Goal: Entertainment & Leisure: Consume media (video, audio)

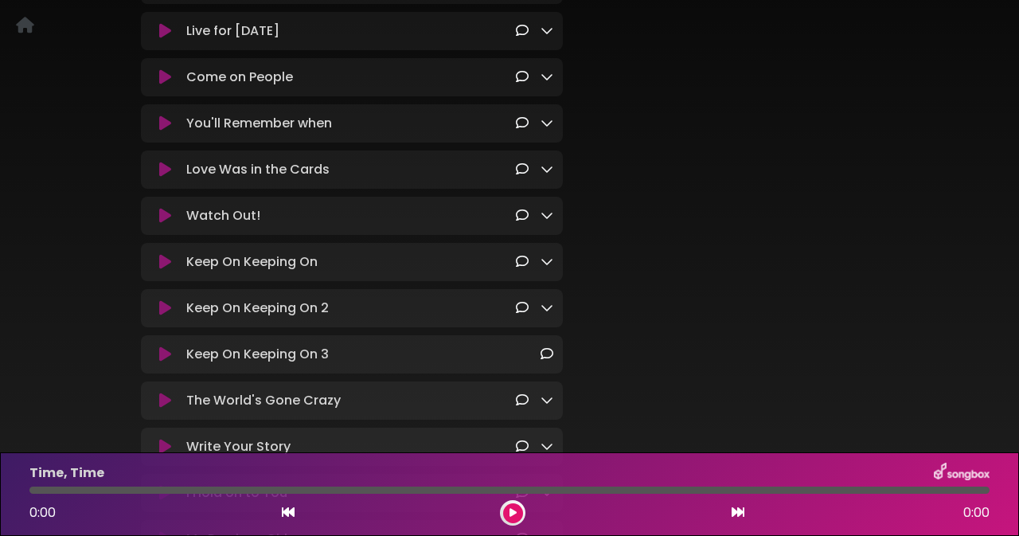
scroll to position [1273, 0]
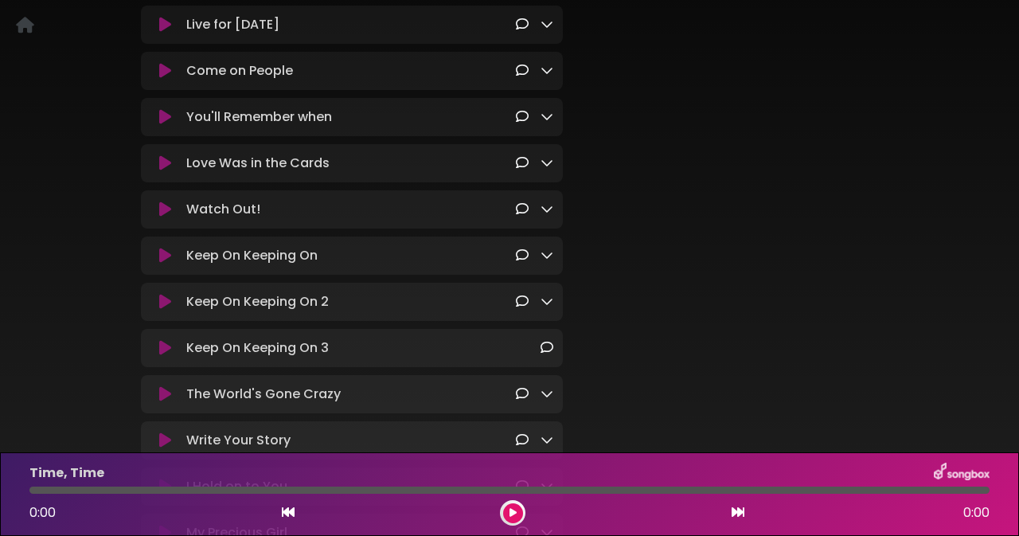
click at [162, 310] on icon at bounding box center [165, 302] width 12 height 16
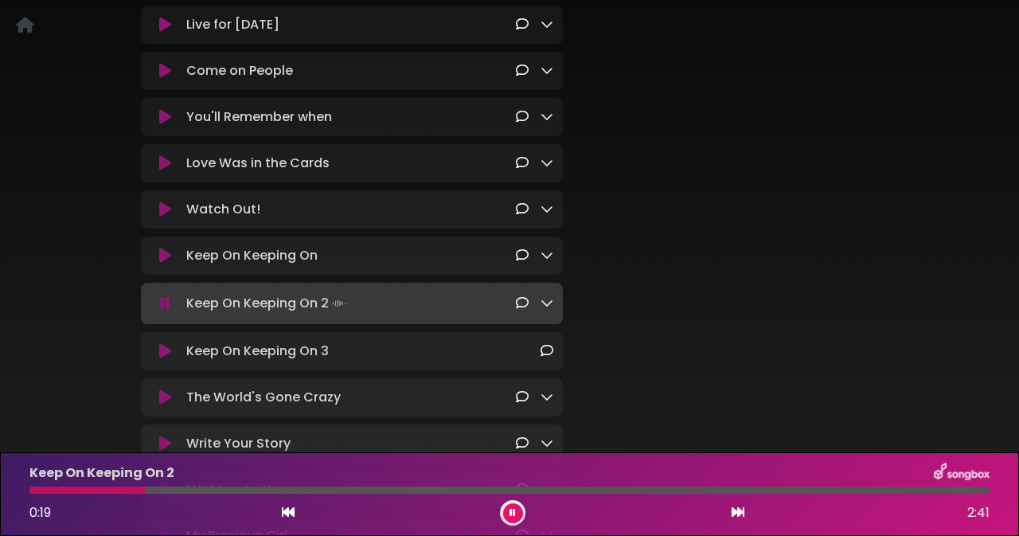
click at [164, 359] on icon at bounding box center [165, 351] width 12 height 16
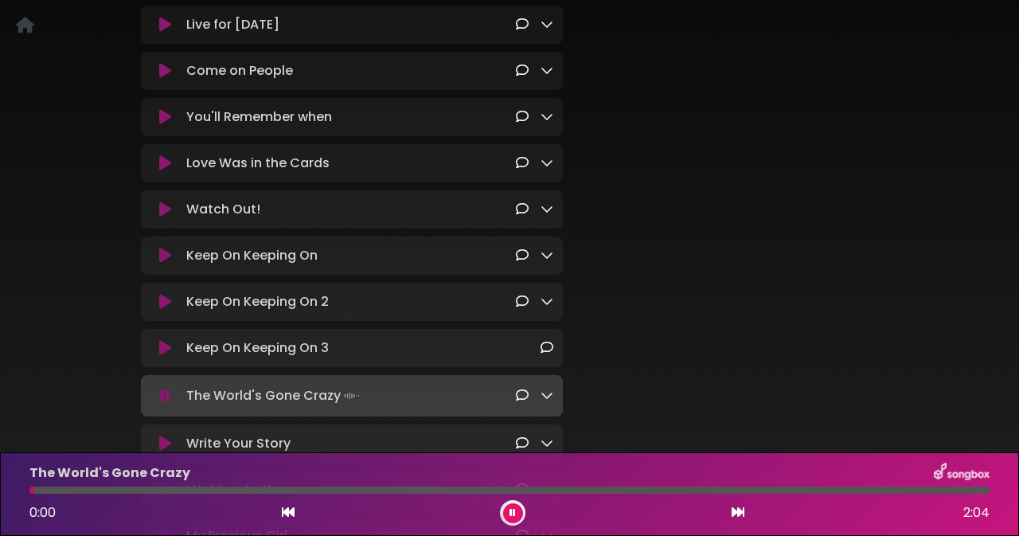
click at [561, 485] on div "The World's Gone Crazy 0:00 2:04" at bounding box center [509, 493] width 979 height 63
click at [561, 485] on div "The World's Gone Crazy 0:01 2:04" at bounding box center [509, 493] width 979 height 63
click at [557, 490] on div at bounding box center [509, 489] width 960 height 7
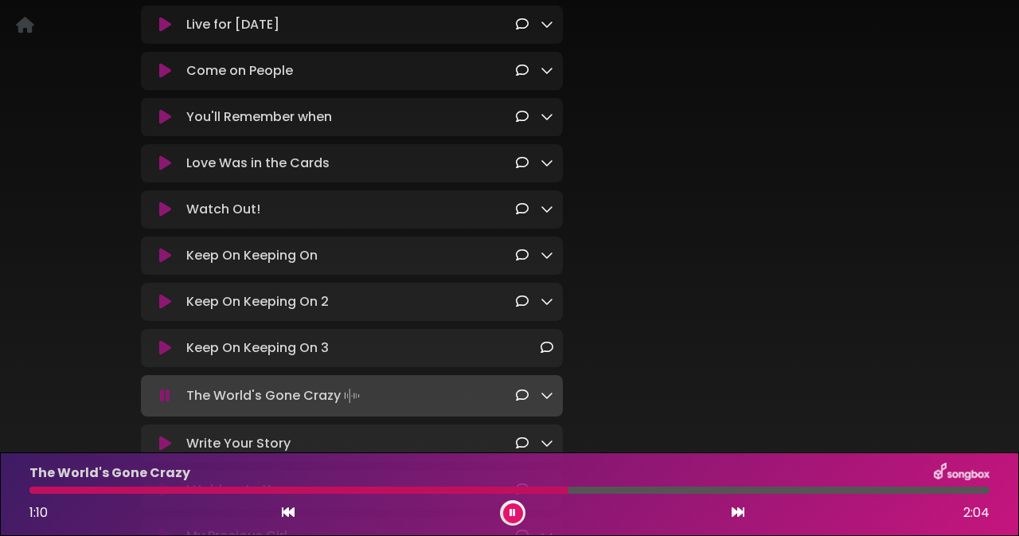
click at [163, 356] on icon at bounding box center [165, 348] width 12 height 16
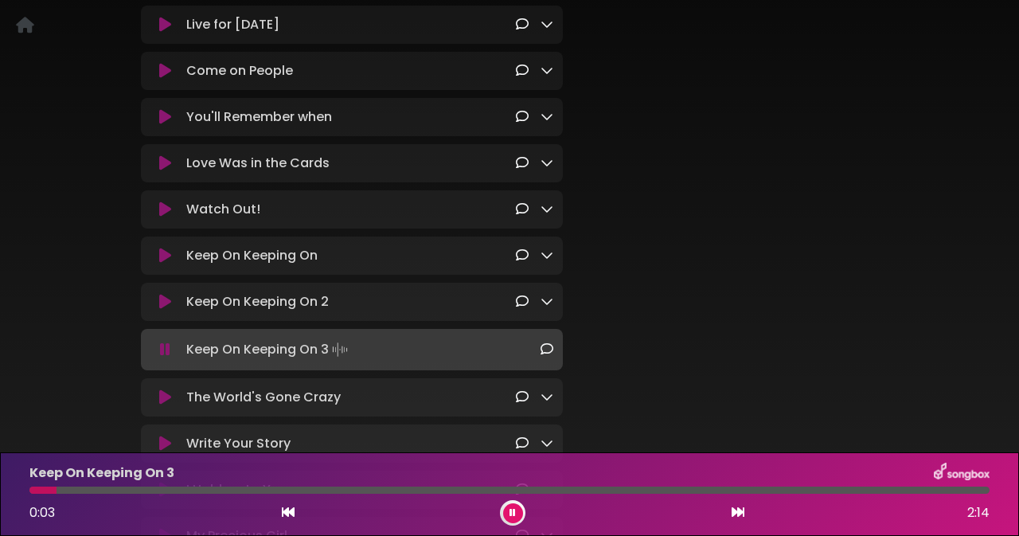
click at [668, 489] on div at bounding box center [509, 489] width 960 height 7
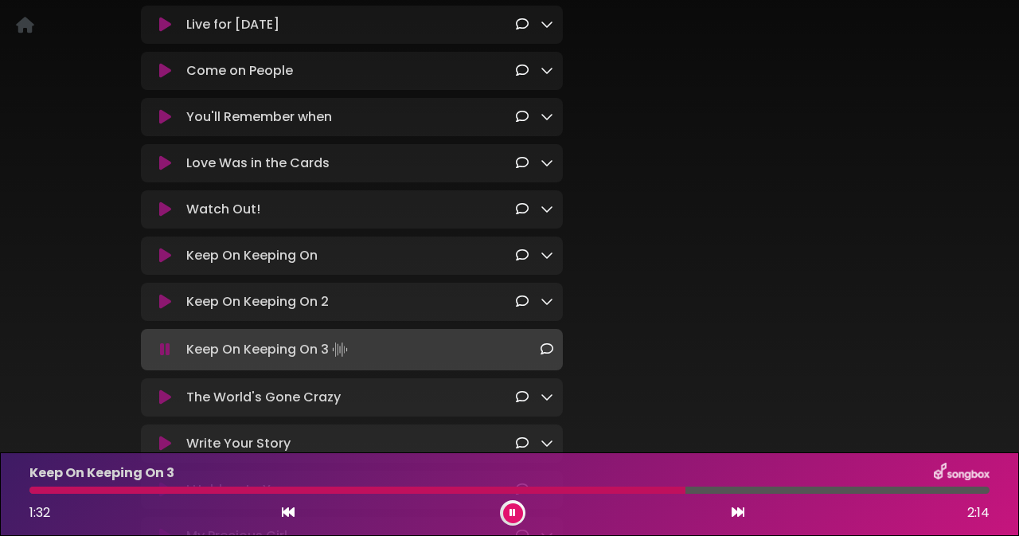
click at [732, 490] on div at bounding box center [509, 489] width 960 height 7
click at [812, 489] on div at bounding box center [509, 489] width 960 height 7
click at [222, 487] on div at bounding box center [427, 489] width 797 height 7
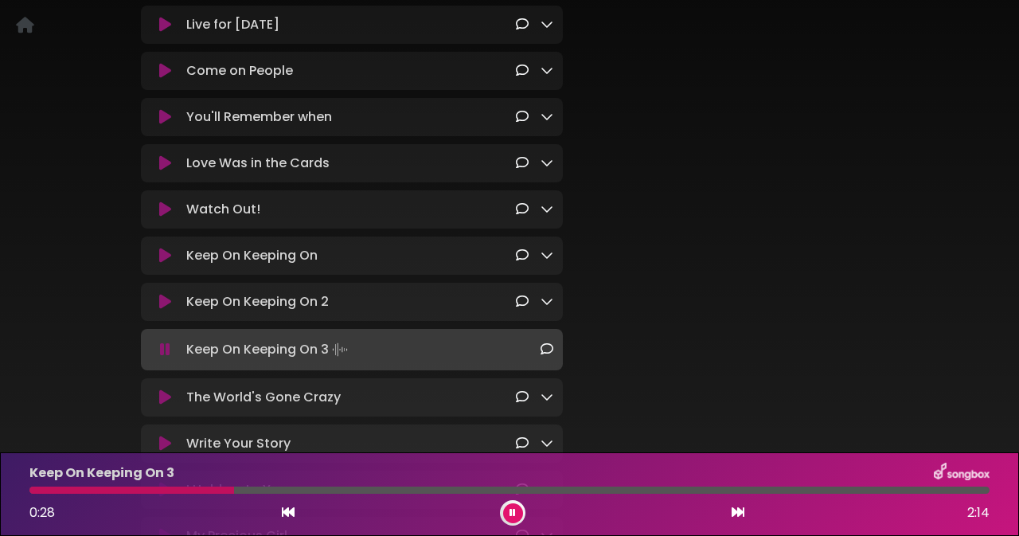
click at [824, 488] on div at bounding box center [509, 489] width 960 height 7
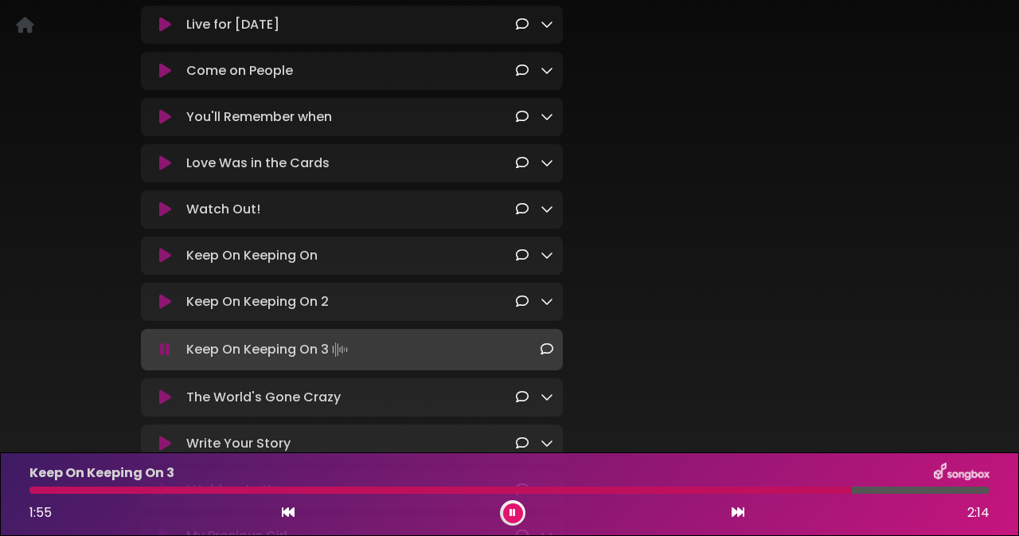
click at [164, 405] on icon at bounding box center [165, 397] width 12 height 16
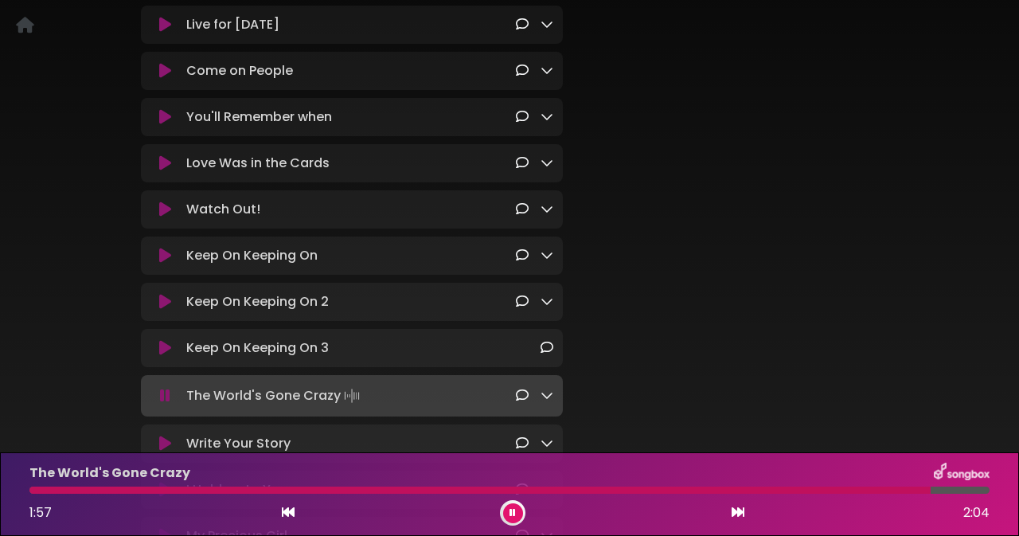
click at [512, 513] on icon at bounding box center [512, 513] width 6 height 10
